Goal: Task Accomplishment & Management: Use online tool/utility

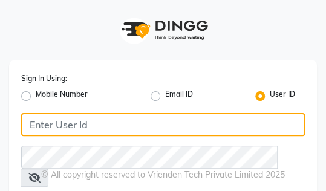
type input "ellegance"
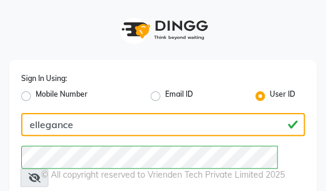
click at [143, 118] on input "ellegance" at bounding box center [163, 124] width 284 height 23
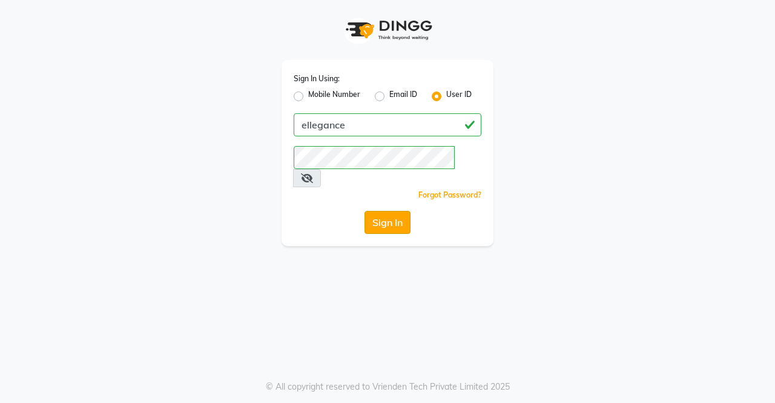
click at [326, 191] on button "Sign In" at bounding box center [388, 222] width 46 height 23
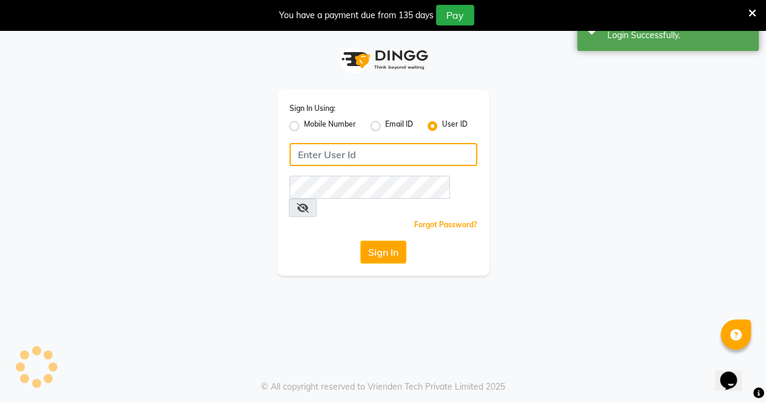
type input "ellegance"
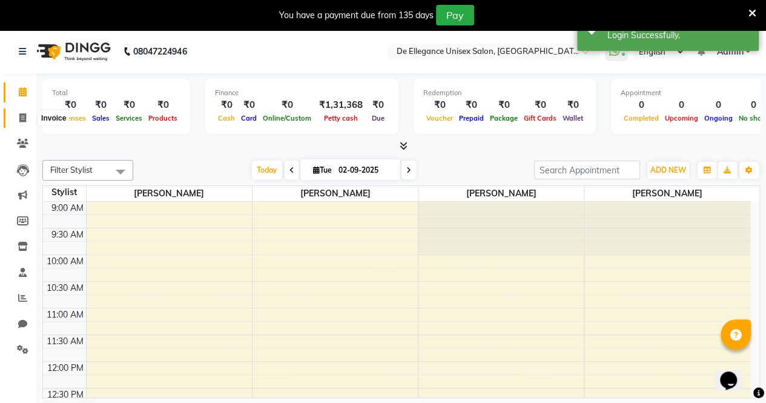
click at [25, 120] on icon at bounding box center [22, 117] width 7 height 9
select select "7945"
select select "service"
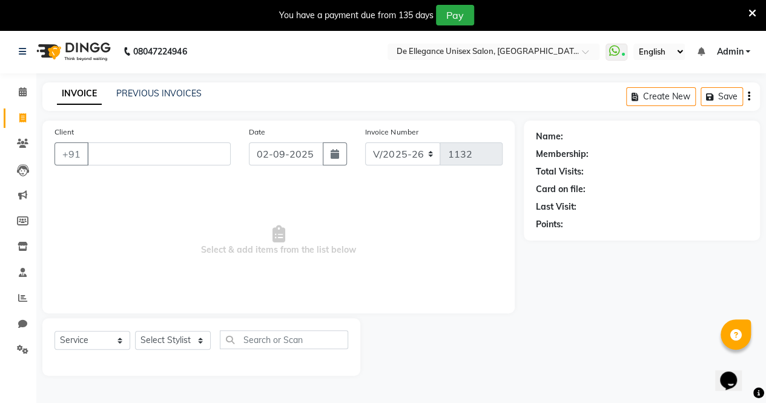
click at [147, 146] on input "Client" at bounding box center [159, 153] width 144 height 23
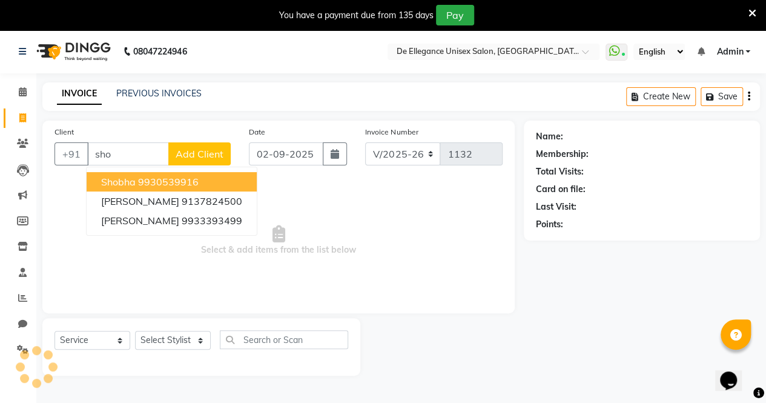
click at [192, 176] on ngb-highlight "9930539916" at bounding box center [168, 182] width 61 height 12
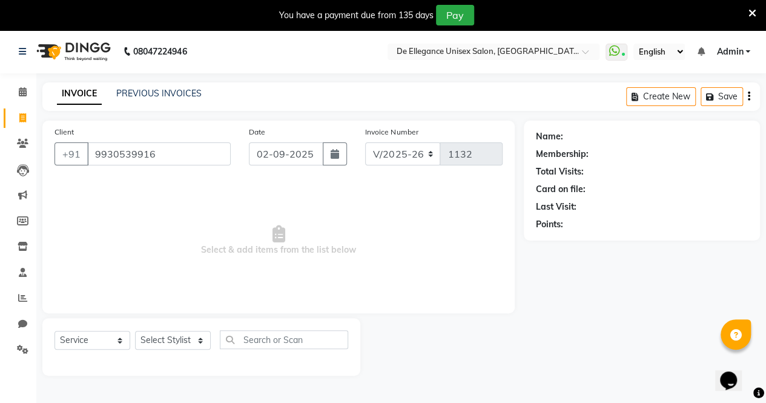
type input "9930539916"
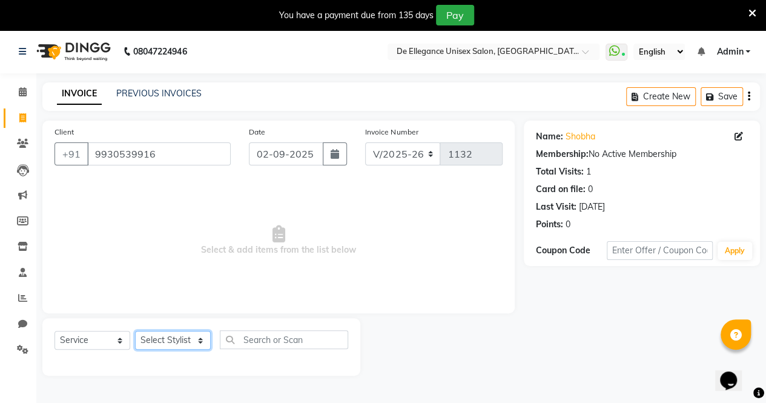
click at [166, 191] on select "Select Stylist [PERSON_NAME] [PERSON_NAME] [PERSON_NAME] [PERSON_NAME]" at bounding box center [173, 340] width 76 height 19
select select "80443"
click at [135, 191] on select "Select Stylist [PERSON_NAME] [PERSON_NAME] [PERSON_NAME] [PERSON_NAME]" at bounding box center [173, 340] width 76 height 19
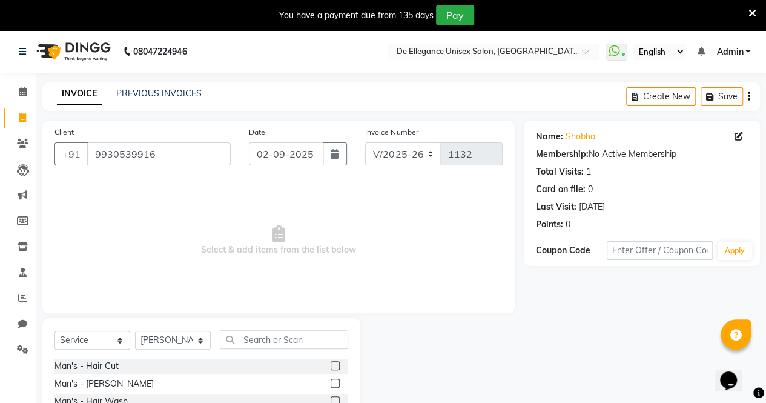
click at [326, 191] on label at bounding box center [335, 365] width 9 height 9
click at [326, 191] on input "checkbox" at bounding box center [335, 366] width 8 height 8
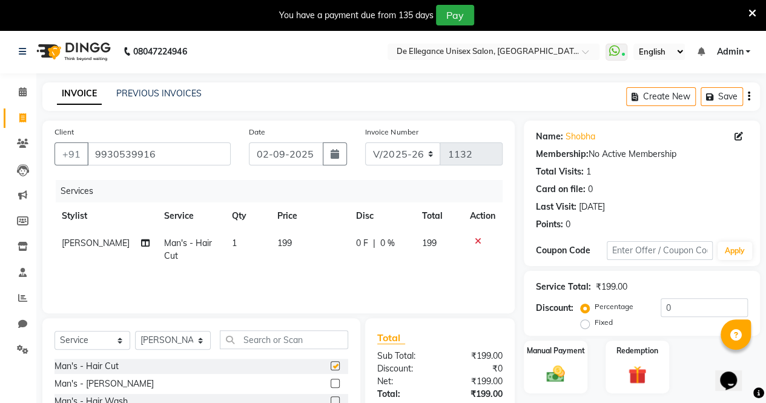
scroll to position [111, 0]
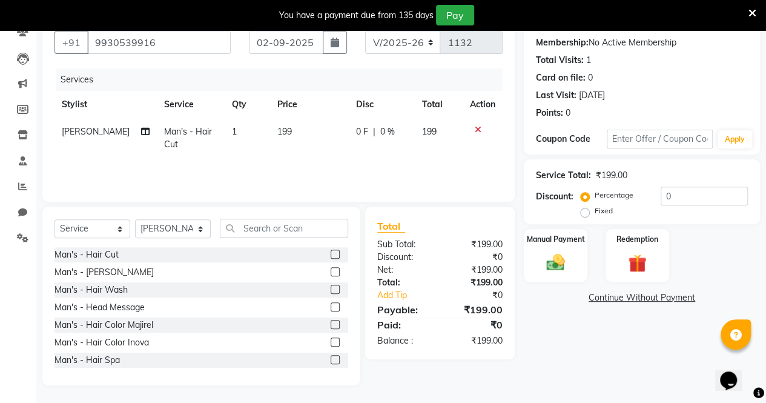
checkbox input "false"
click at [326, 191] on div "Manual Payment" at bounding box center [556, 255] width 66 height 55
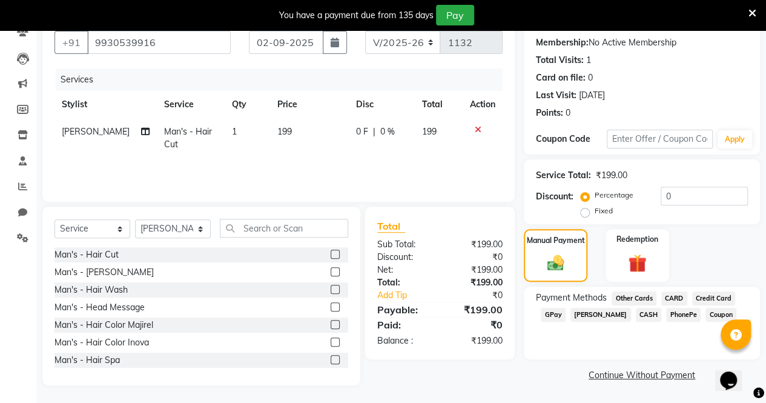
click at [326, 191] on span "GPay" at bounding box center [553, 315] width 25 height 14
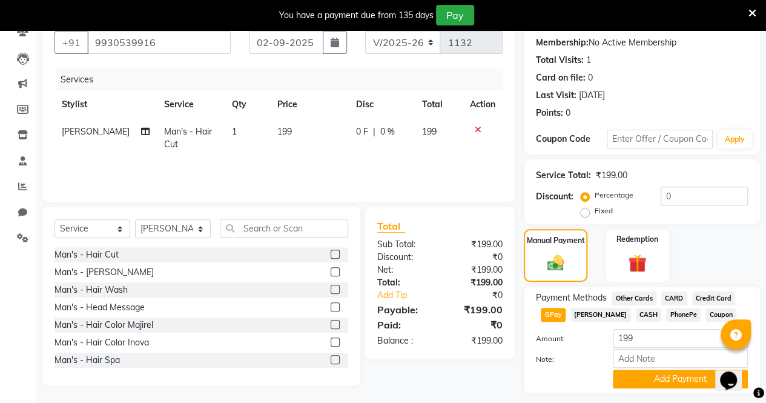
scroll to position [144, 0]
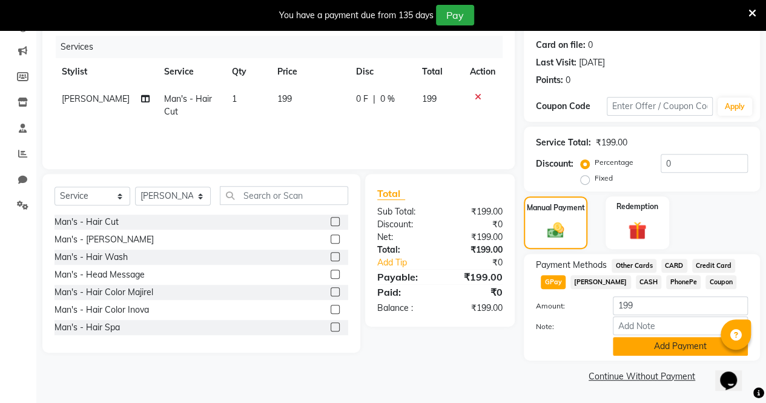
click at [326, 191] on button "Add Payment" at bounding box center [680, 346] width 135 height 19
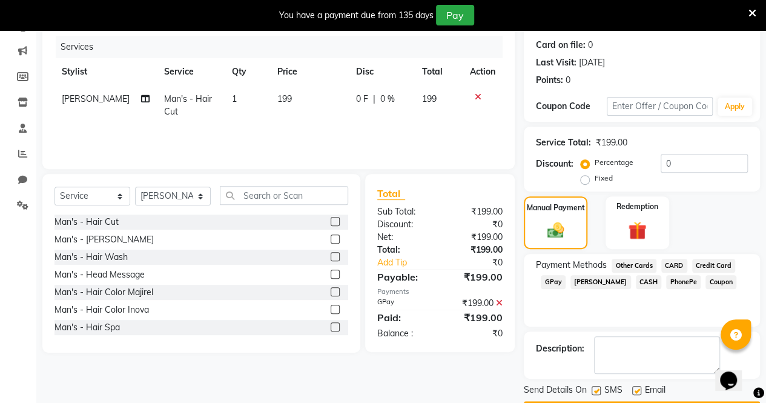
scroll to position [178, 0]
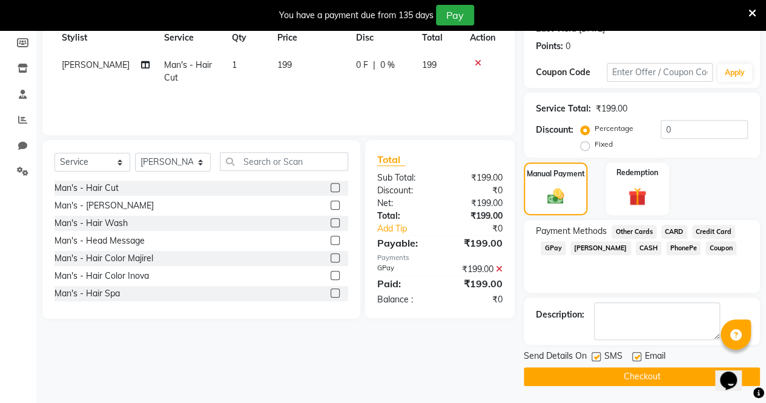
click at [326, 191] on label at bounding box center [636, 356] width 9 height 9
click at [326, 191] on input "checkbox" at bounding box center [636, 357] width 8 height 8
checkbox input "false"
click at [326, 191] on label at bounding box center [596, 356] width 9 height 9
click at [326, 191] on input "checkbox" at bounding box center [596, 357] width 8 height 8
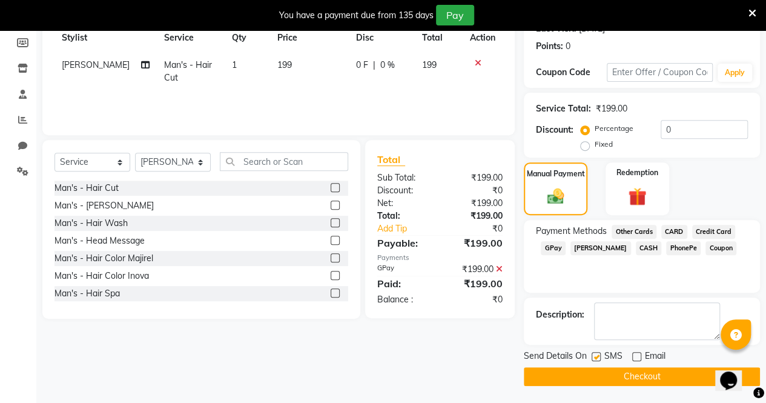
checkbox input "false"
click at [326, 191] on button "Checkout" at bounding box center [642, 376] width 236 height 19
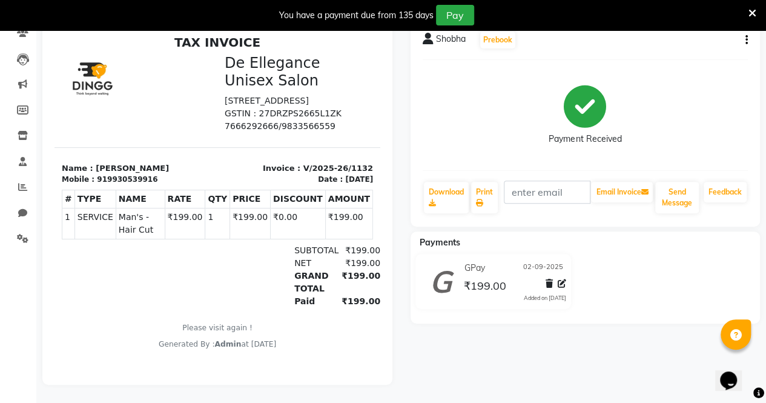
select select "service"
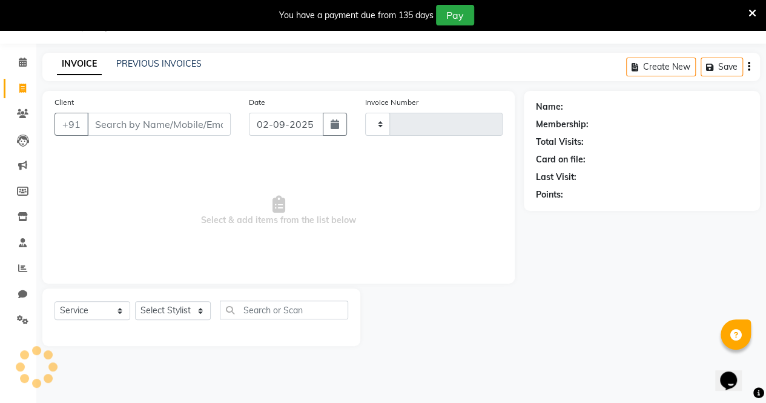
type input "1133"
select select "7945"
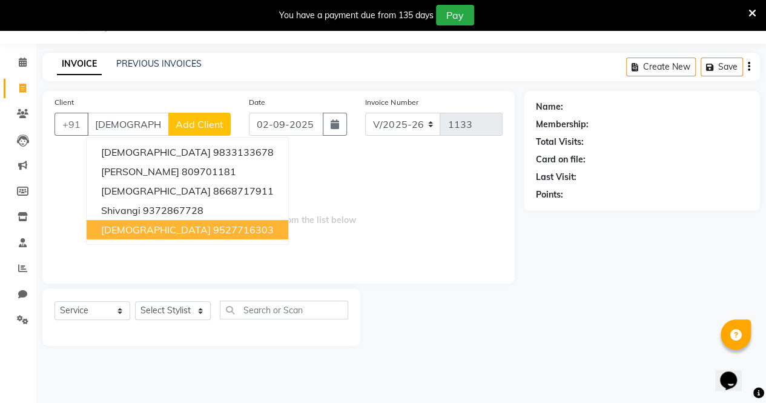
click at [213, 191] on ngb-highlight "9527716303" at bounding box center [243, 229] width 61 height 12
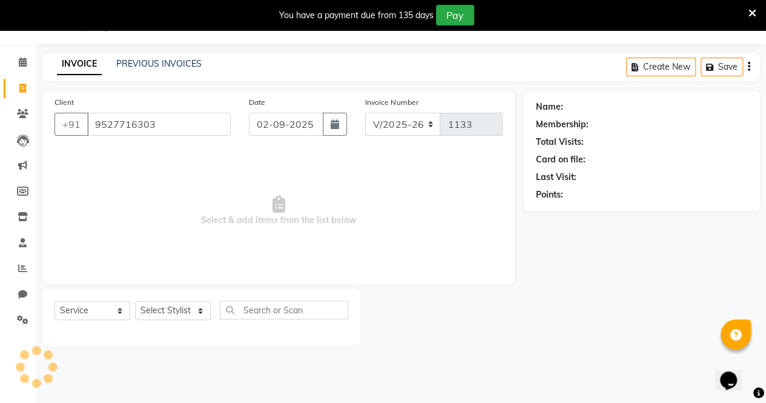
type input "9527716303"
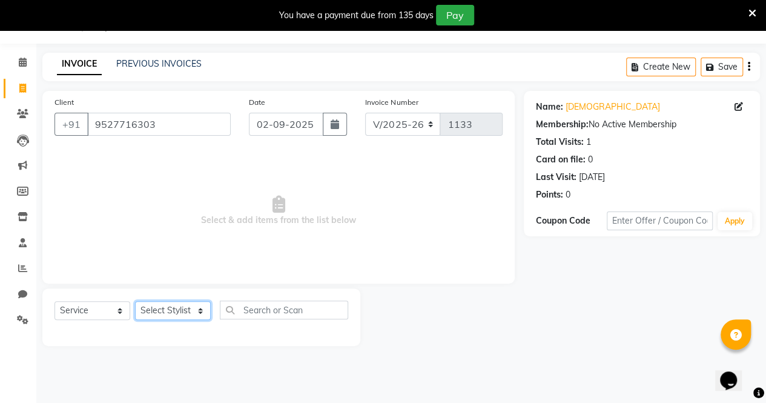
click at [169, 191] on select "Select Stylist [PERSON_NAME] [PERSON_NAME] [PERSON_NAME] [PERSON_NAME]" at bounding box center [173, 310] width 76 height 19
select select "80443"
click at [135, 191] on select "Select Stylist [PERSON_NAME] [PERSON_NAME] [PERSON_NAME] [PERSON_NAME]" at bounding box center [173, 310] width 76 height 19
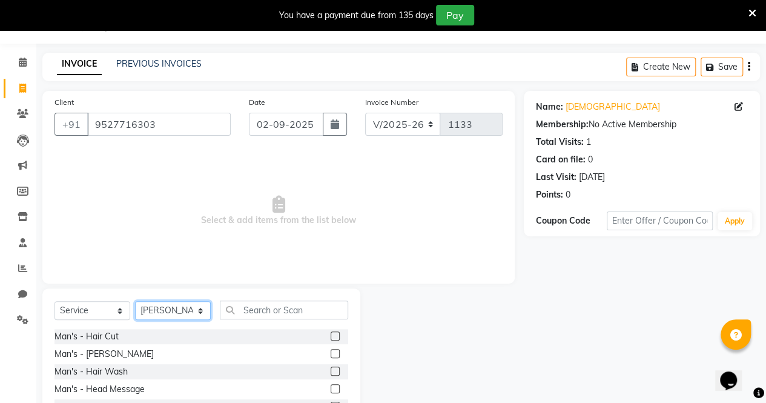
scroll to position [111, 0]
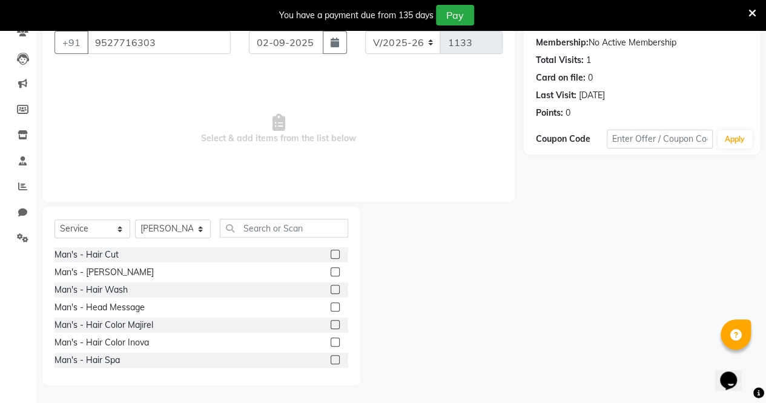
click at [326, 191] on label at bounding box center [335, 253] width 9 height 9
click at [326, 191] on input "checkbox" at bounding box center [335, 255] width 8 height 8
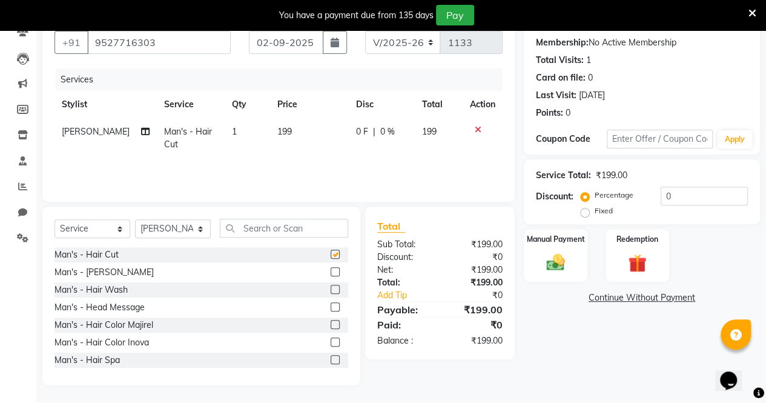
checkbox input "false"
click at [326, 191] on img at bounding box center [555, 262] width 31 height 22
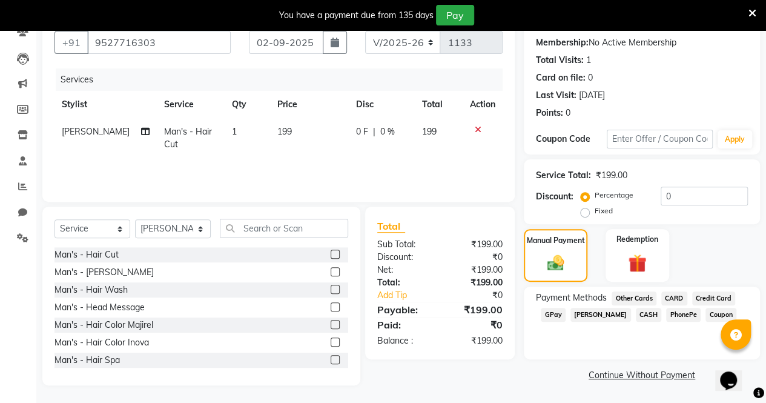
click at [326, 191] on span "GPay" at bounding box center [553, 315] width 25 height 14
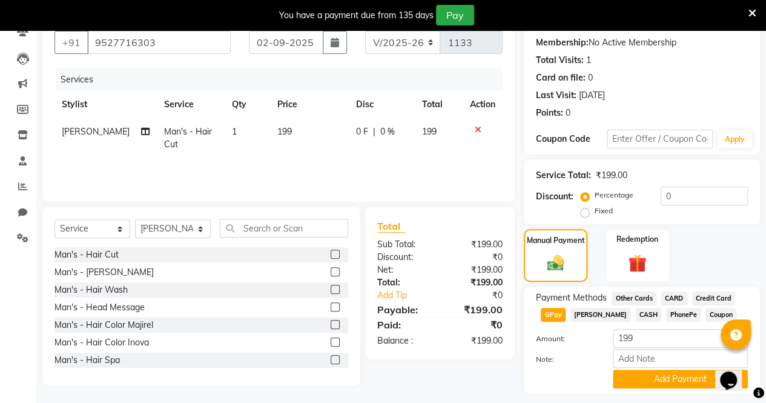
scroll to position [144, 0]
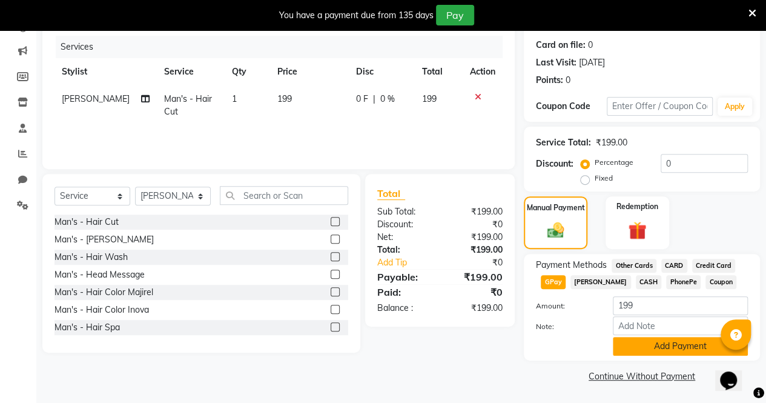
click at [326, 191] on button "Add Payment" at bounding box center [680, 346] width 135 height 19
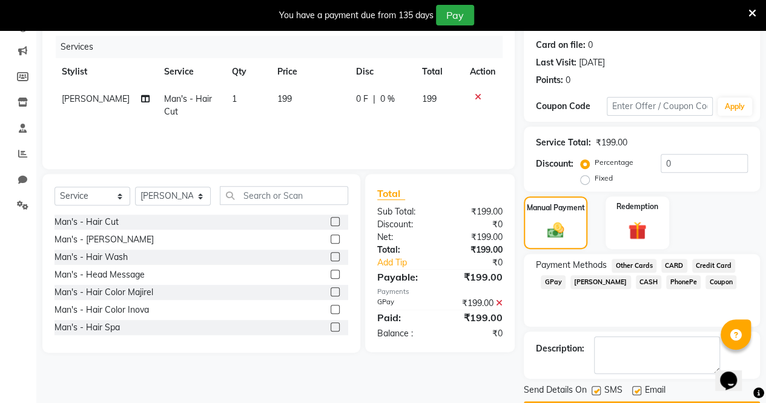
scroll to position [178, 0]
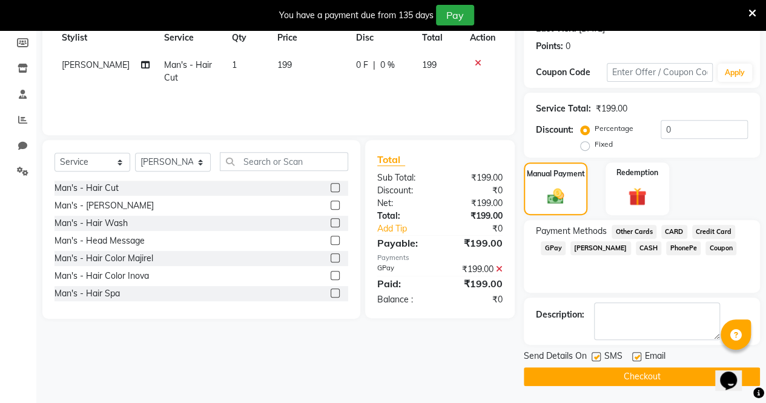
click at [326, 191] on label at bounding box center [596, 356] width 9 height 9
click at [326, 191] on input "checkbox" at bounding box center [596, 357] width 8 height 8
checkbox input "false"
click at [326, 191] on label at bounding box center [636, 356] width 9 height 9
click at [326, 191] on input "checkbox" at bounding box center [636, 357] width 8 height 8
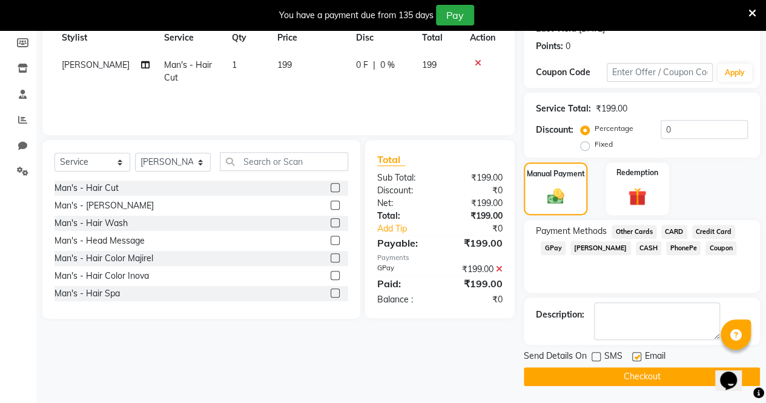
checkbox input "false"
click at [326, 191] on button "Checkout" at bounding box center [642, 376] width 236 height 19
